Goal: Task Accomplishment & Management: Manage account settings

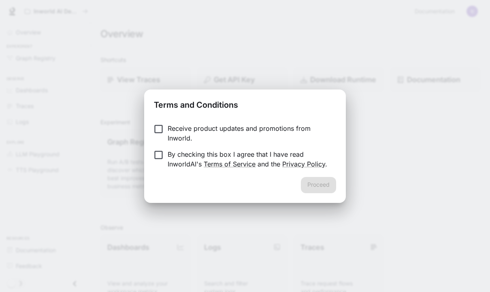
click at [471, 14] on div "Terms and Conditions Receive product updates and promotions from Inworld. By ch…" at bounding box center [245, 146] width 490 height 292
click at [329, 181] on button "Proceed" at bounding box center [318, 185] width 35 height 16
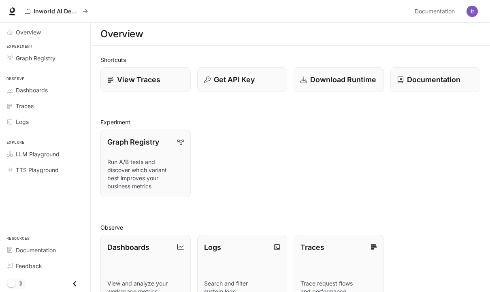
click at [473, 14] on img "button" at bounding box center [472, 11] width 11 height 11
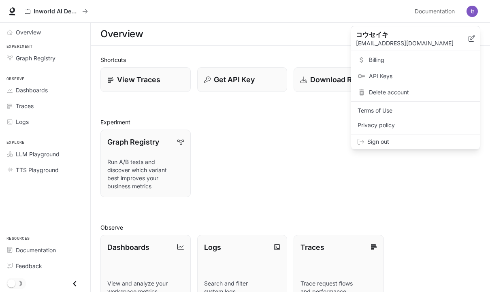
click at [413, 93] on span "Delete account" at bounding box center [421, 92] width 105 height 8
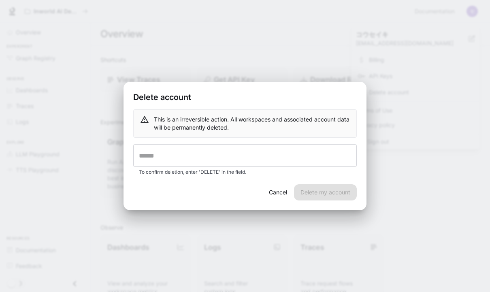
click at [307, 153] on input "text" at bounding box center [245, 155] width 224 height 23
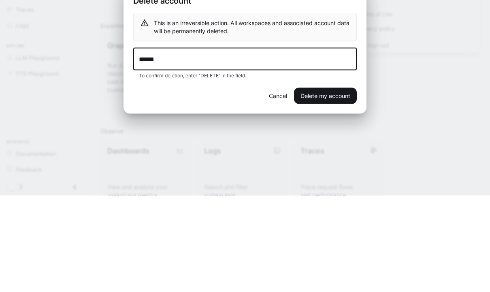
type input "******"
click at [347, 184] on button "Delete my account" at bounding box center [325, 192] width 63 height 16
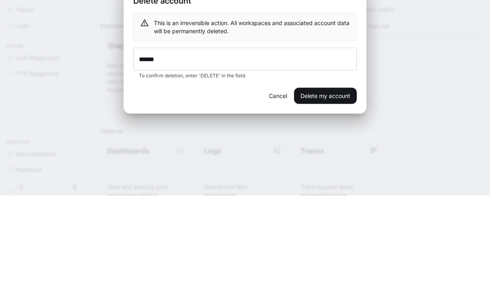
scroll to position [97, 0]
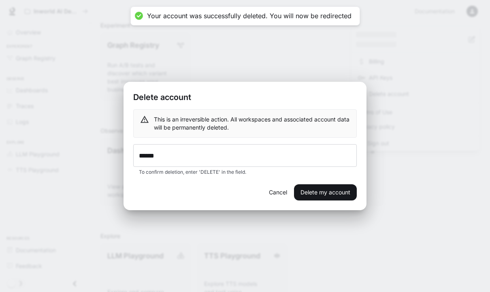
click at [331, 190] on button "Delete my account" at bounding box center [325, 192] width 63 height 16
